Goal: Book appointment/travel/reservation

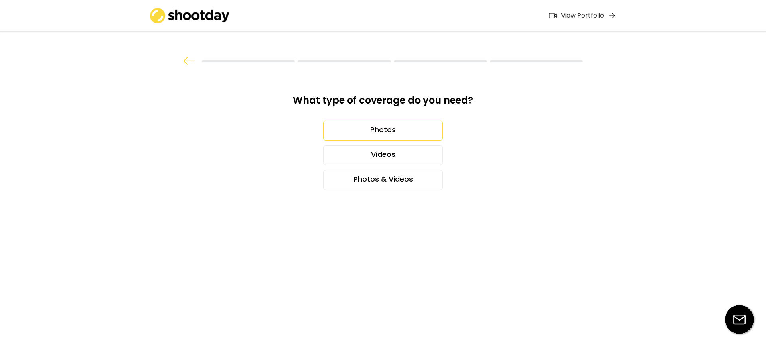
click at [394, 128] on div "Photos" at bounding box center [383, 131] width 120 height 20
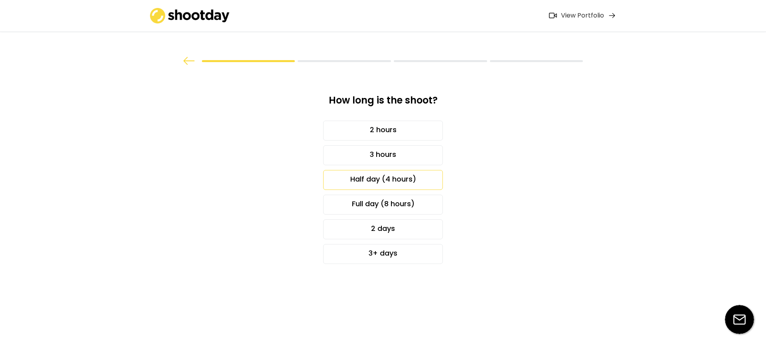
click at [395, 179] on div "Half day (4 hours)" at bounding box center [383, 180] width 120 height 20
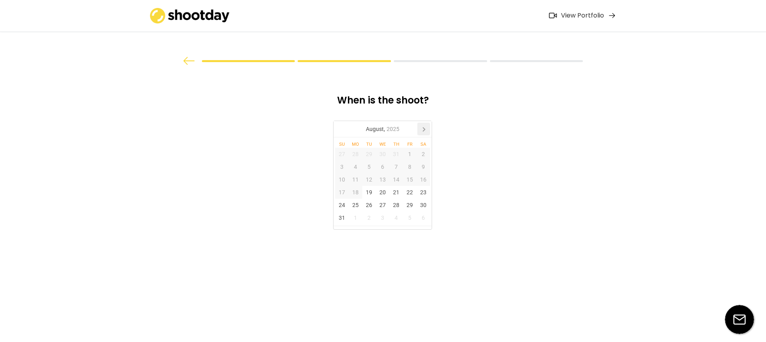
click at [422, 128] on icon at bounding box center [423, 129] width 13 height 13
click at [425, 167] on div "11" at bounding box center [423, 167] width 14 height 13
